Goal: Task Accomplishment & Management: Manage account settings

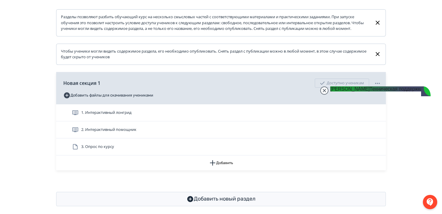
scroll to position [7053, 0]
click at [327, 93] on jdiv at bounding box center [324, 90] width 8 height 8
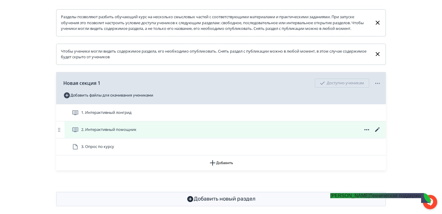
click at [377, 133] on icon at bounding box center [377, 129] width 7 height 7
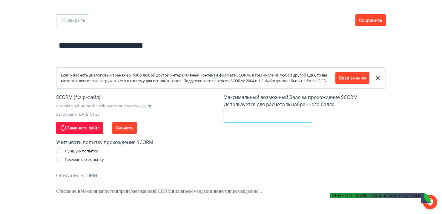
click at [237, 122] on input "*" at bounding box center [268, 116] width 90 height 12
type input "***"
click at [372, 17] on button "Сохранить" at bounding box center [370, 20] width 30 height 12
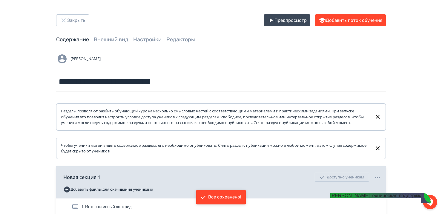
scroll to position [106, 0]
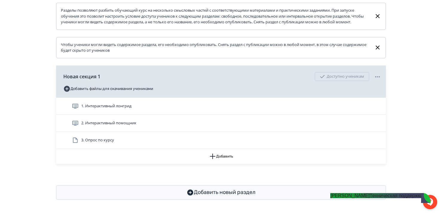
click at [369, 198] on jdiv "[PERSON_NAME] поддержка" at bounding box center [376, 195] width 93 height 5
click at [432, 203] on div at bounding box center [430, 202] width 14 height 14
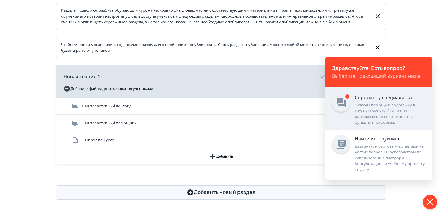
click at [364, 102] on div "Окажем помощь и поддержку в трудную минуту. Знаем все: расскажем про возможност…" at bounding box center [390, 113] width 70 height 23
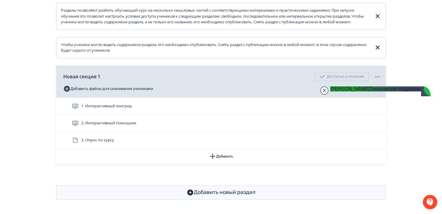
type textarea "*"
type textarea "**********"
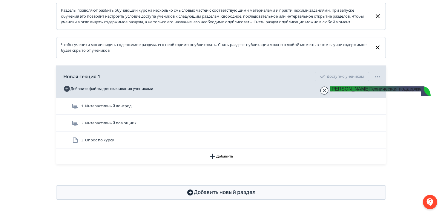
scroll to position [7120, 0]
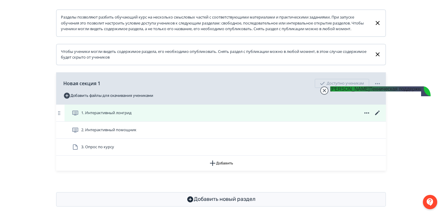
scroll to position [94, 0]
click at [156, 121] on div "1. Интерактивный лонгрид" at bounding box center [224, 112] width 321 height 17
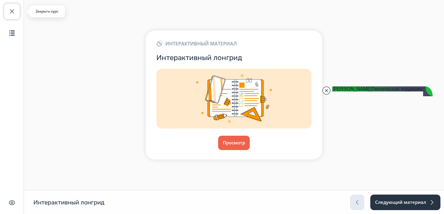
click at [8, 17] on button "Закрыть курс" at bounding box center [12, 12] width 16 height 16
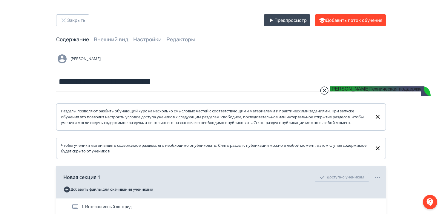
click at [323, 90] on jdiv at bounding box center [324, 90] width 8 height 8
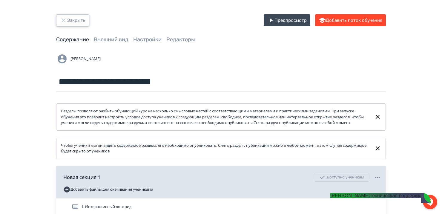
click at [69, 19] on button "Закрыть" at bounding box center [72, 20] width 33 height 12
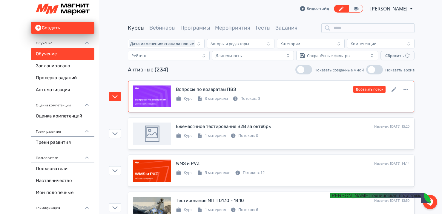
click at [286, 101] on div "Курс 3 материала Потоков: 3" at bounding box center [292, 97] width 233 height 7
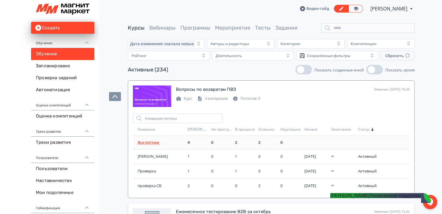
click at [150, 141] on link "Все потоки" at bounding box center [148, 141] width 21 height 5
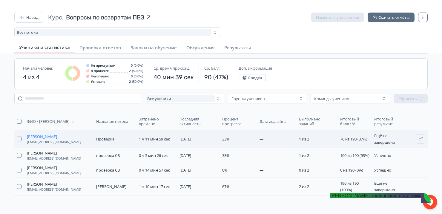
click at [56, 134] on span "[PERSON_NAME]" at bounding box center [42, 136] width 30 height 5
click at [35, 20] on button "Назад" at bounding box center [28, 17] width 29 height 11
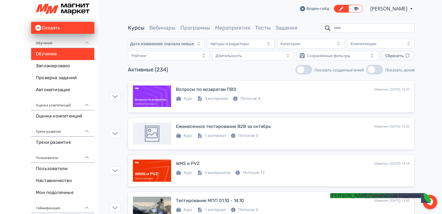
click at [368, 26] on input "search" at bounding box center [367, 28] width 93 height 10
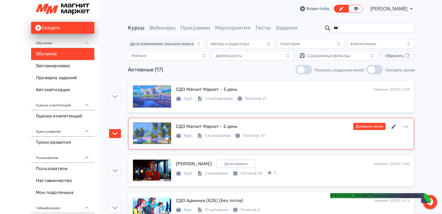
type input "***"
click at [394, 126] on icon at bounding box center [393, 126] width 4 height 4
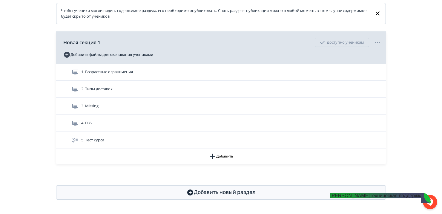
scroll to position [140, 0]
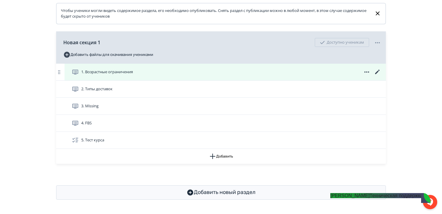
click at [94, 74] on span "1. Возрастные ограничения" at bounding box center [107, 72] width 52 height 6
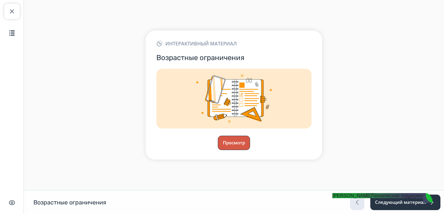
click at [240, 144] on button "Просмотр" at bounding box center [234, 142] width 32 height 14
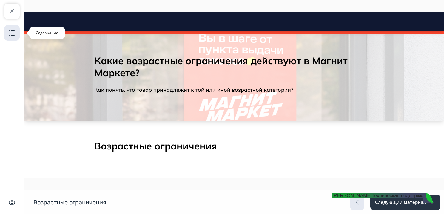
click at [10, 32] on img "button" at bounding box center [11, 32] width 7 height 7
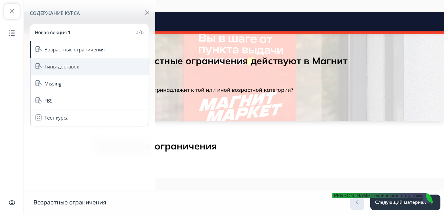
click at [43, 60] on div "Типы доставок" at bounding box center [89, 66] width 118 height 17
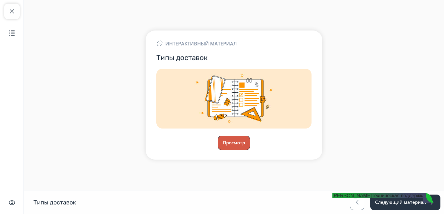
click at [232, 144] on button "Просмотр" at bounding box center [234, 142] width 32 height 14
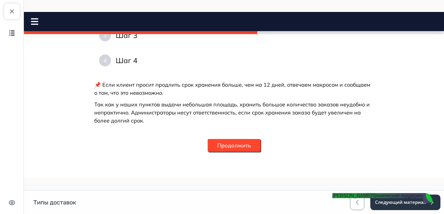
scroll to position [741, 0]
click at [232, 144] on button "Продолжить" at bounding box center [234, 145] width 53 height 13
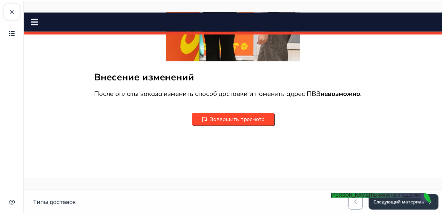
scroll to position [849, 0]
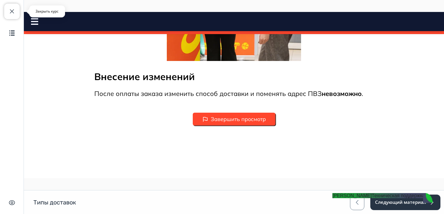
click at [6, 11] on button "Закрыть курс" at bounding box center [12, 12] width 16 height 16
